Goal: Use online tool/utility: Utilize a website feature to perform a specific function

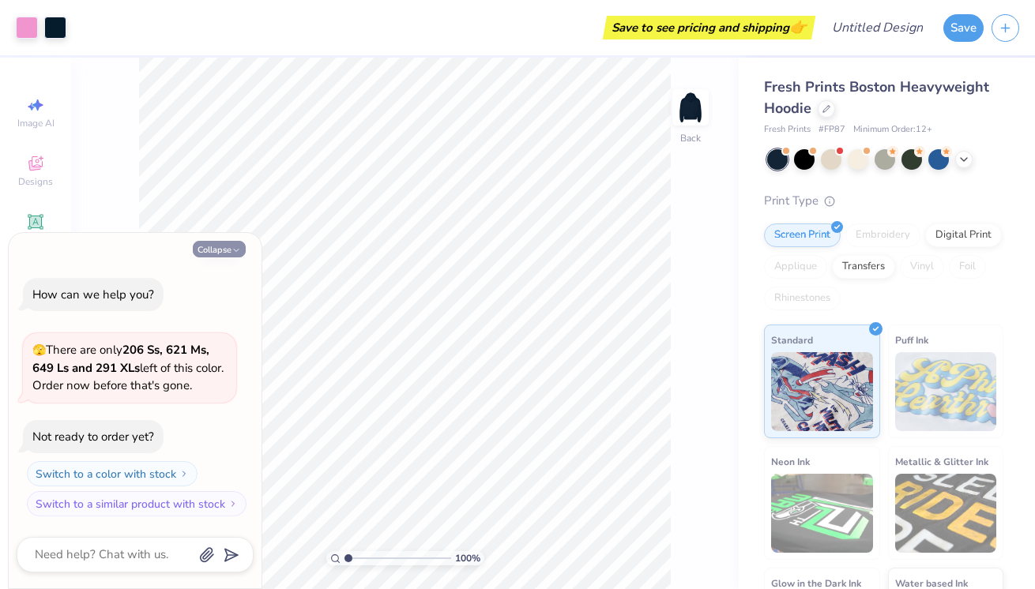
click at [216, 252] on button "Collapse" at bounding box center [219, 249] width 53 height 17
type textarea "x"
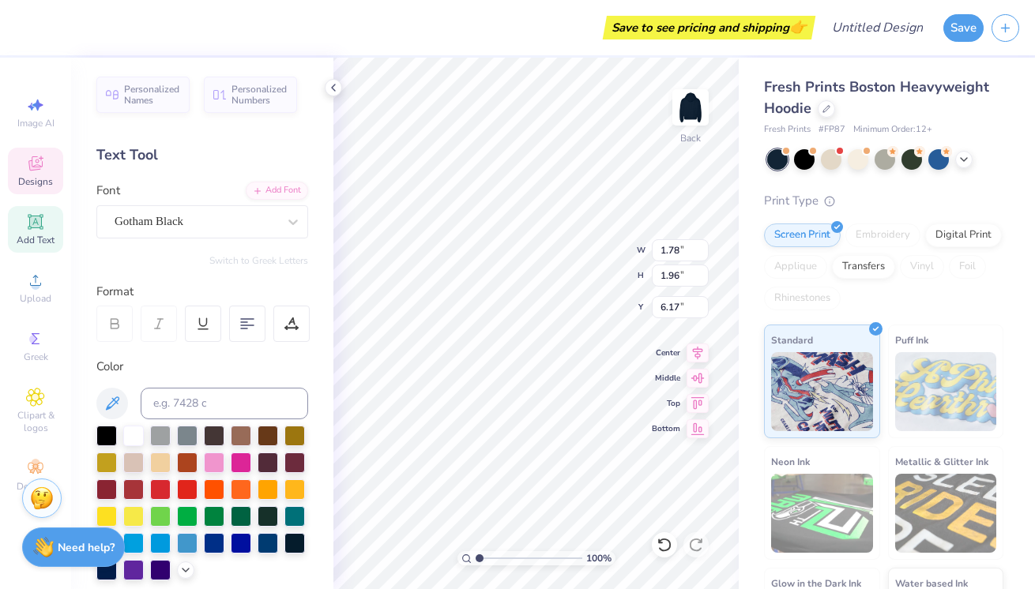
type input "1.65"
type input "3.50"
type textarea "S"
type input "1.75"
type input "3.60"
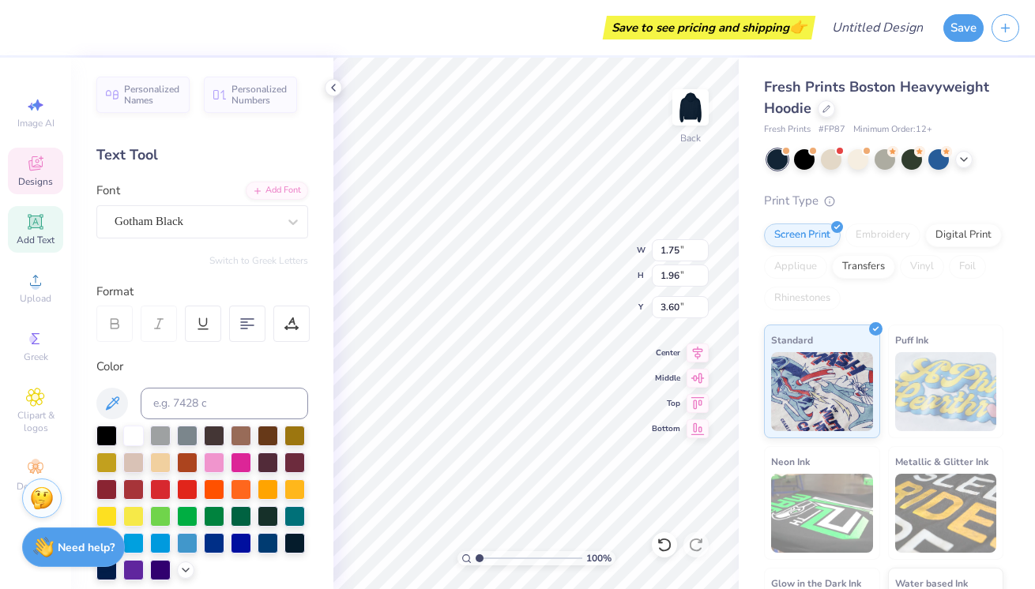
type textarea "G"
type input "1.59"
type input "3.50"
type input "1.72"
type input "3.00"
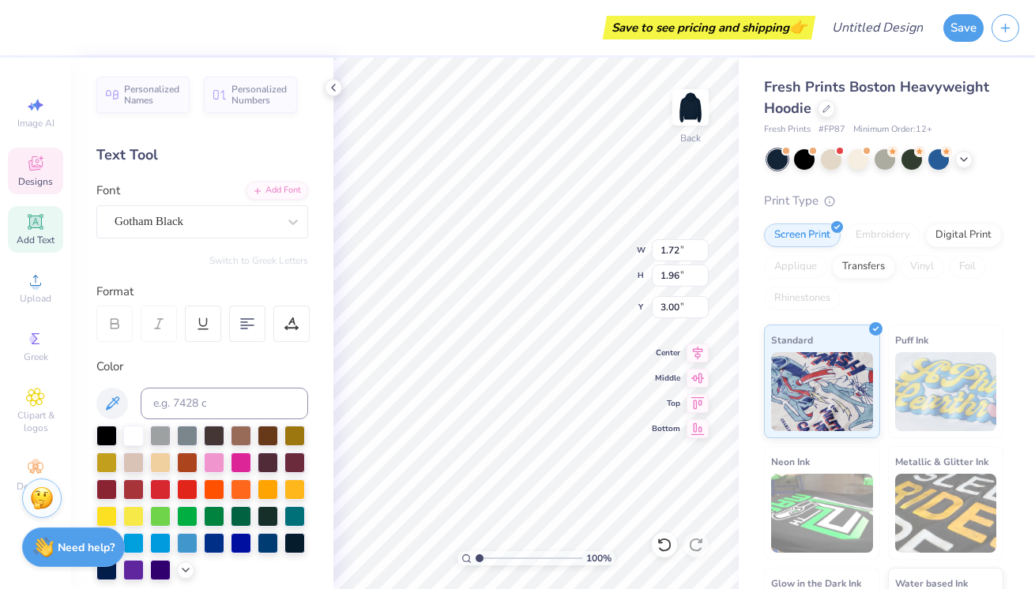
type input "1.59"
type input "3.56"
type textarea "M"
type input "2.19"
type input "1.97"
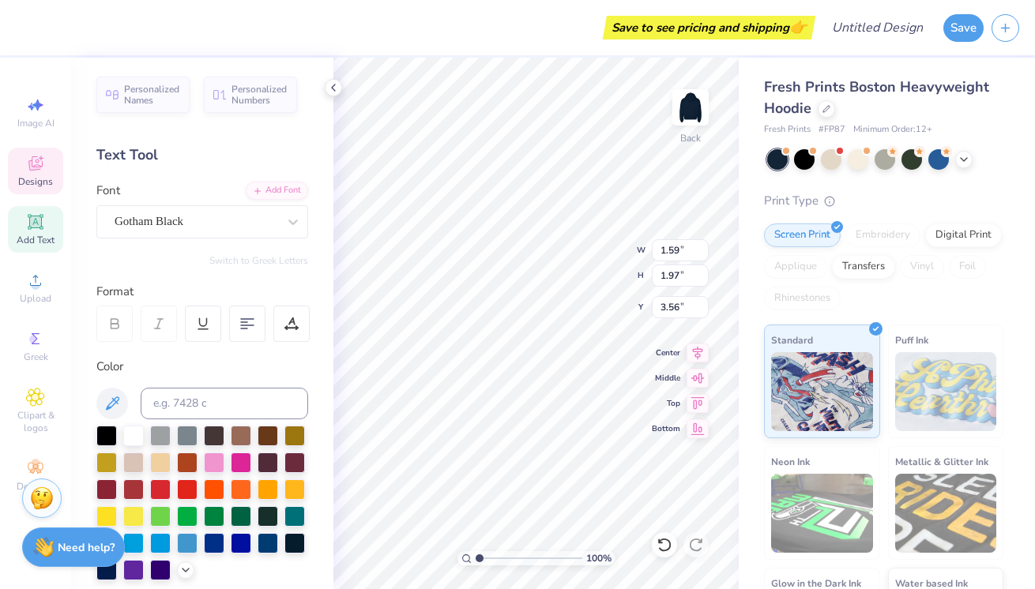
type input "3.00"
type input "1.72"
type input "1.96"
type input "3.56"
type input "1.92"
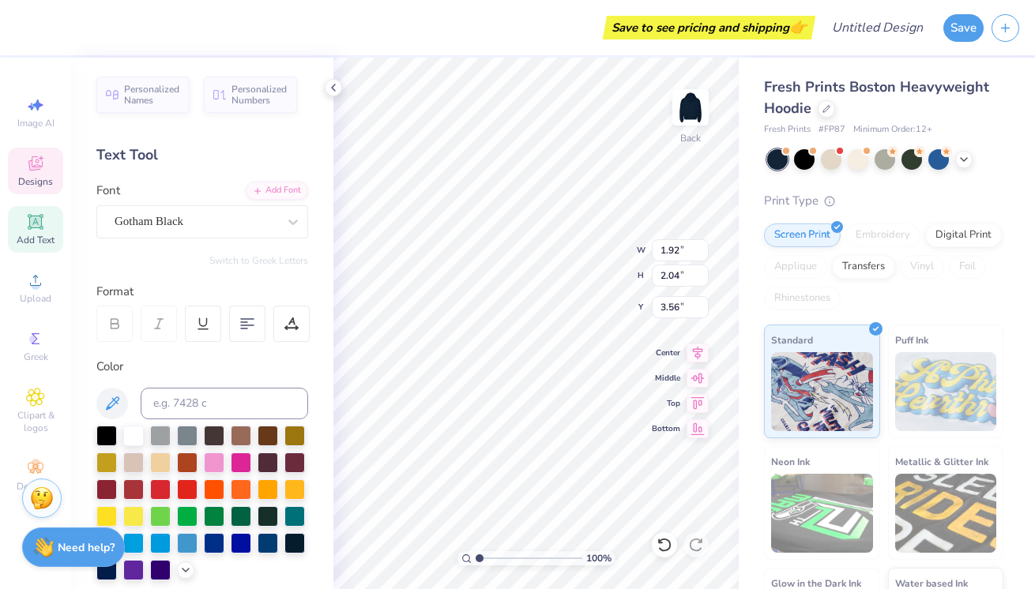
type input "2.04"
type input "2.08"
type input "1.96"
type input "2.19"
type input "1.97"
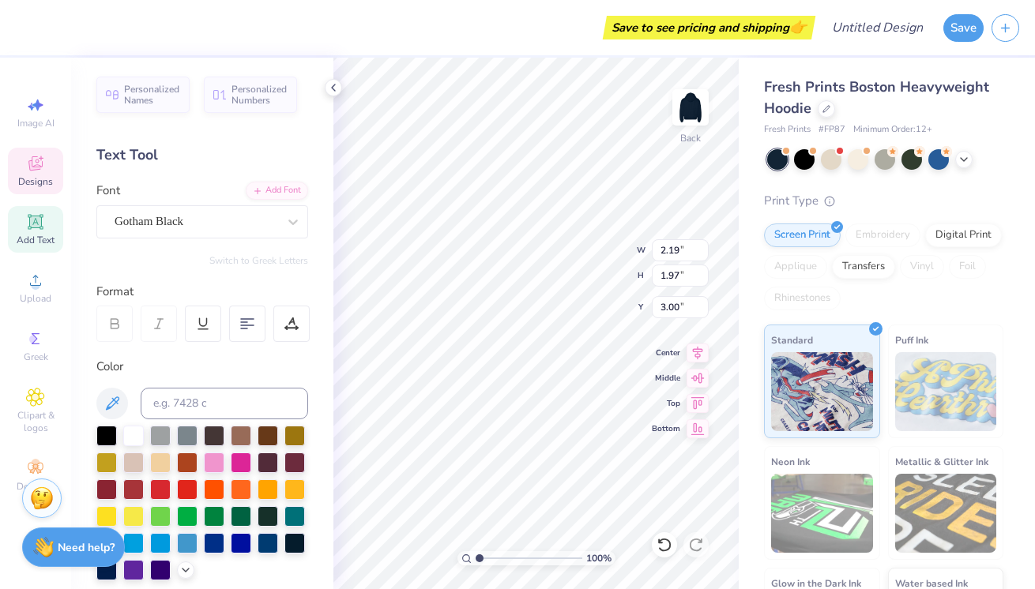
type input "3.47"
type input "0.55"
type input "1.96"
type input "3.56"
type input "1.71"
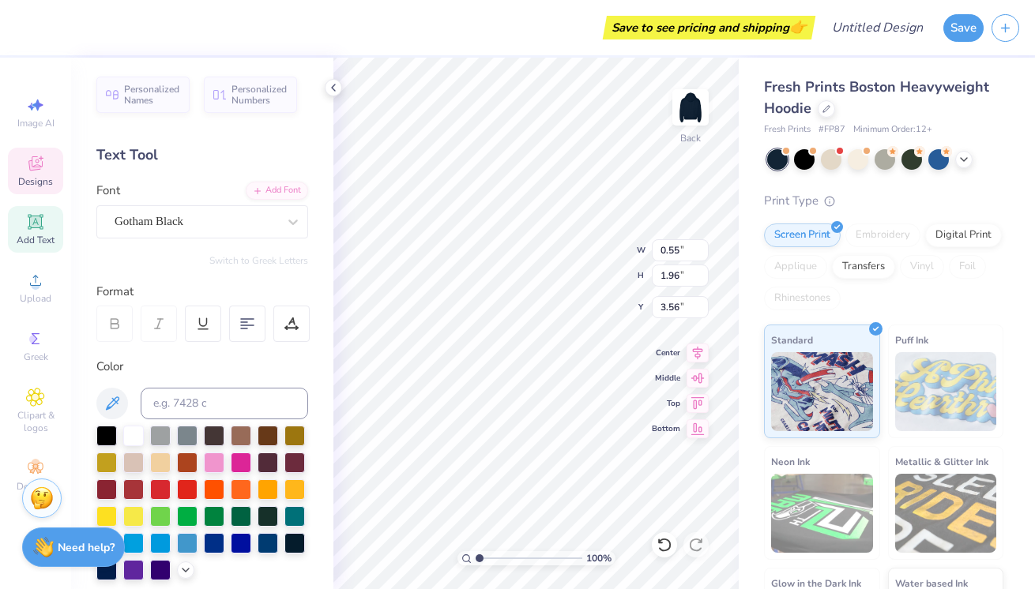
type input "2.02"
type input "3.49"
type input "1.65"
type input "1.96"
type input "6.17"
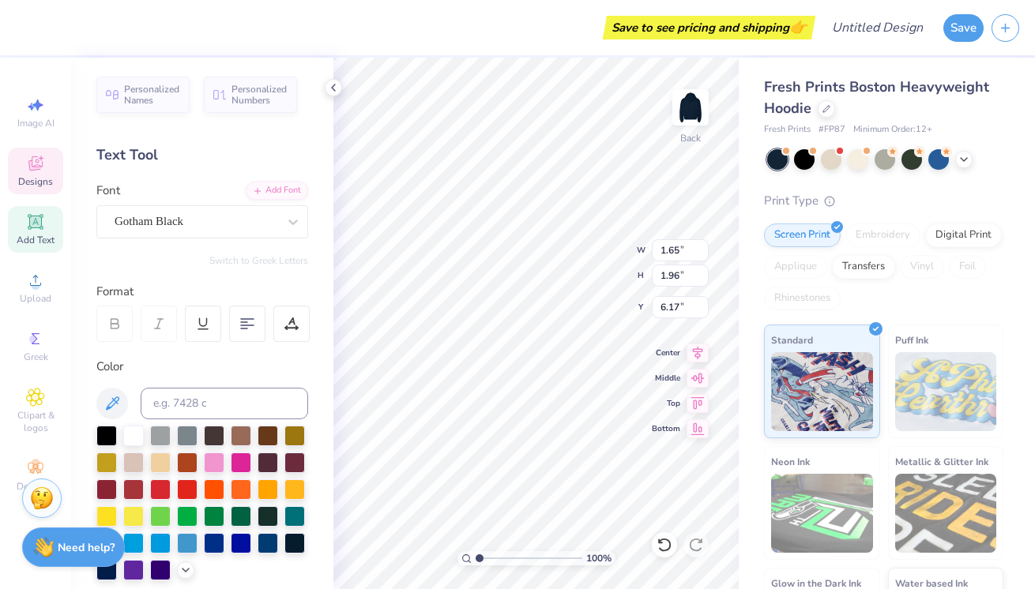
type input "0.55"
type input "6.17"
type input "4.07"
type input "3.87"
type input "5.52"
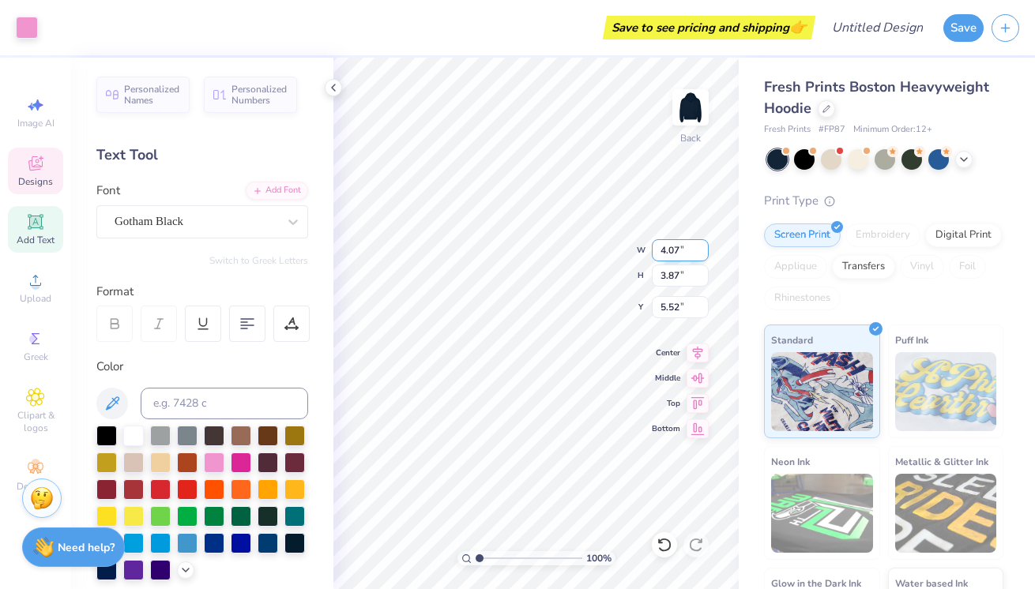
type input "1.85"
type input "0.59"
type input "7.15"
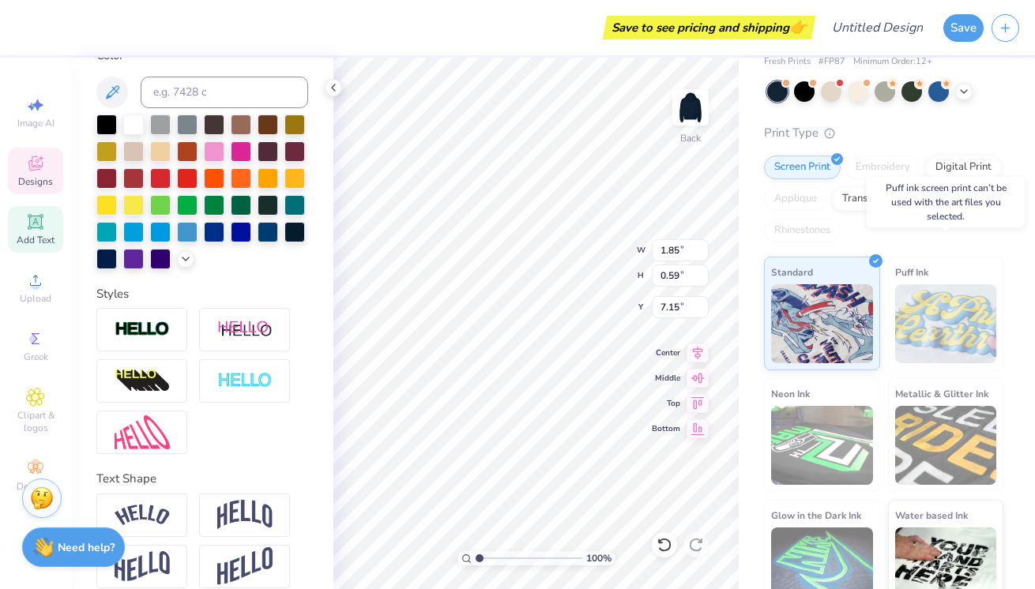
scroll to position [92, 0]
